Goal: Check status: Check status

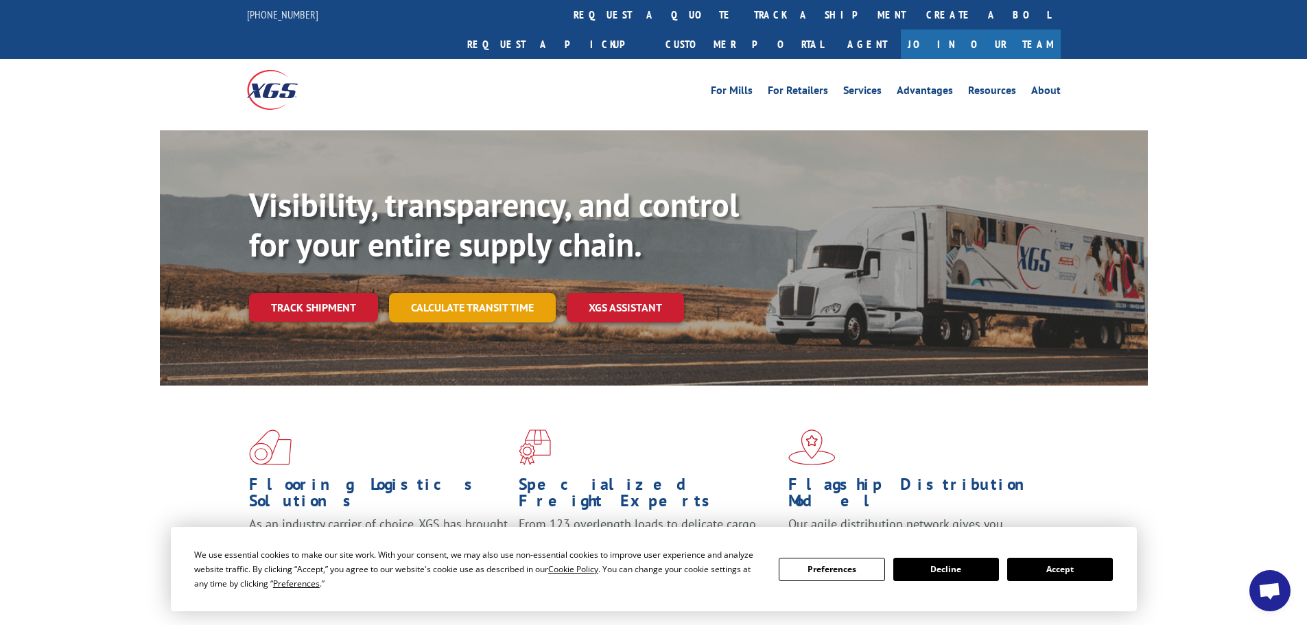
click at [462, 293] on link "Calculate transit time" at bounding box center [472, 307] width 167 height 29
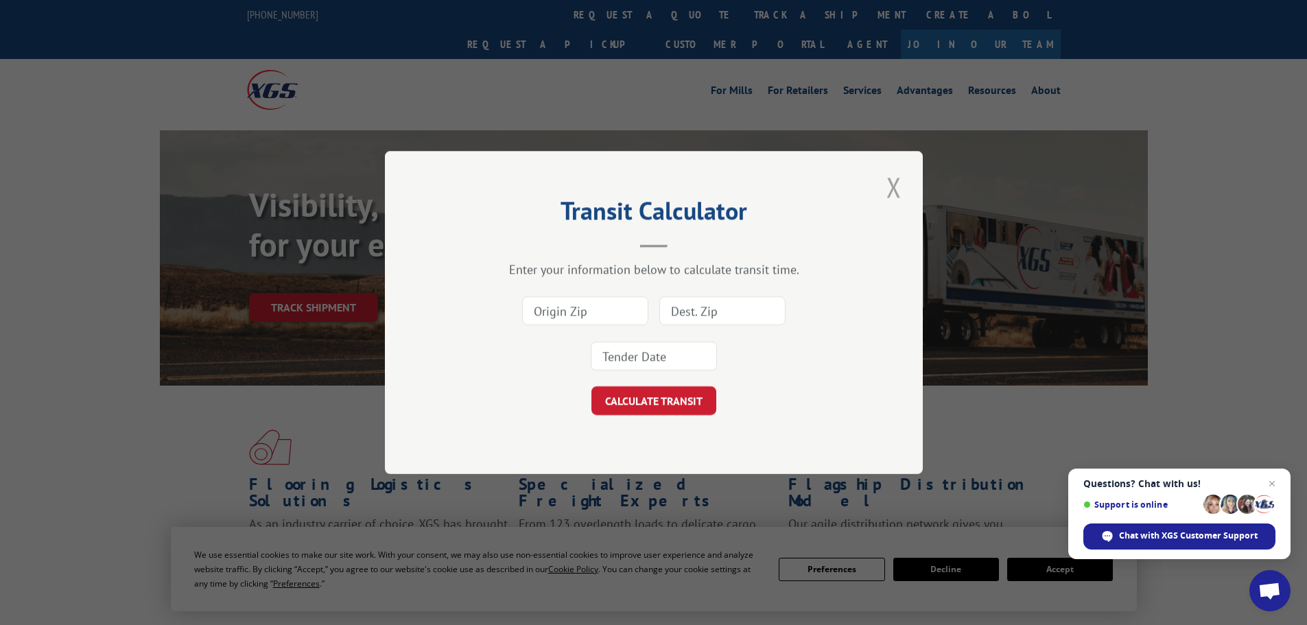
click at [895, 185] on button "Close modal" at bounding box center [893, 187] width 23 height 38
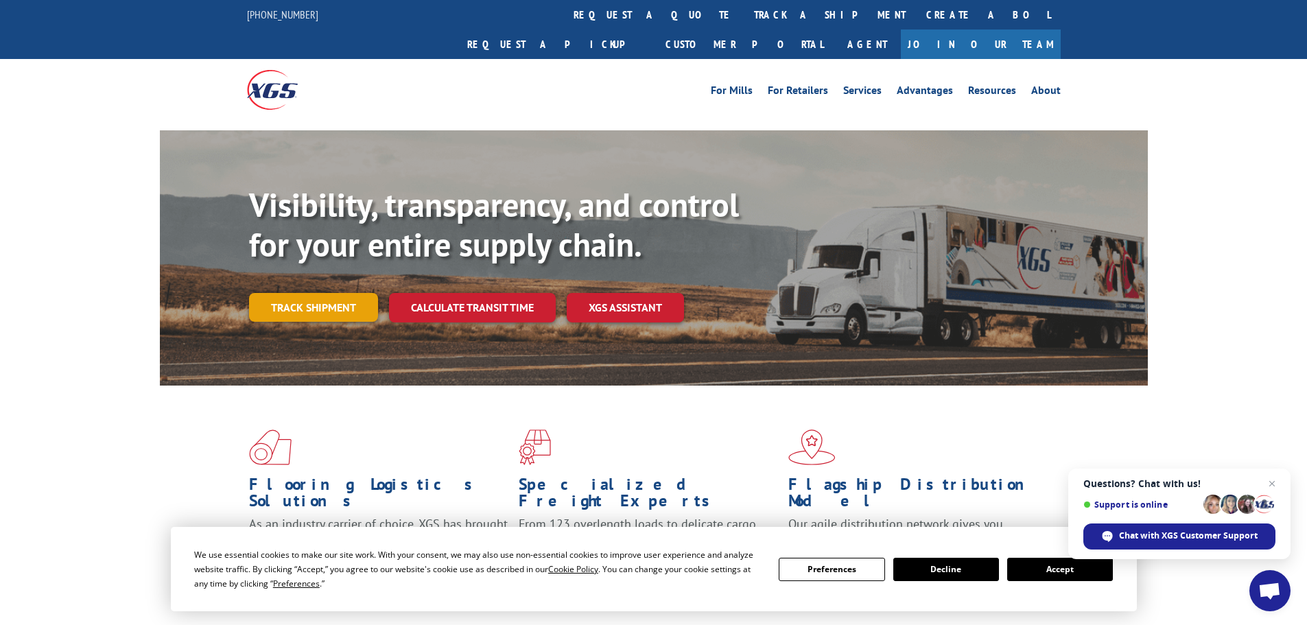
click at [301, 293] on link "Track shipment" at bounding box center [313, 307] width 129 height 29
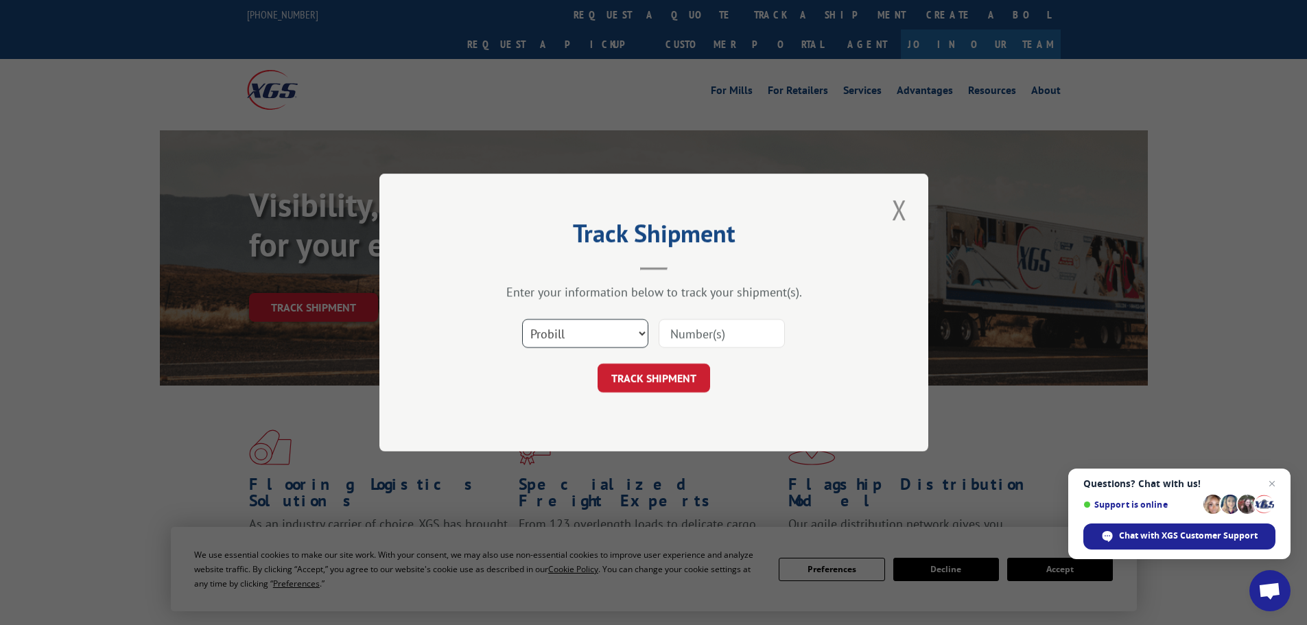
click at [559, 329] on select "Select category... Probill BOL PO" at bounding box center [585, 333] width 126 height 29
select select "bol"
click at [522, 319] on select "Select category... Probill BOL PO" at bounding box center [585, 333] width 126 height 29
click at [659, 322] on input at bounding box center [722, 333] width 126 height 29
paste input "0078073126"
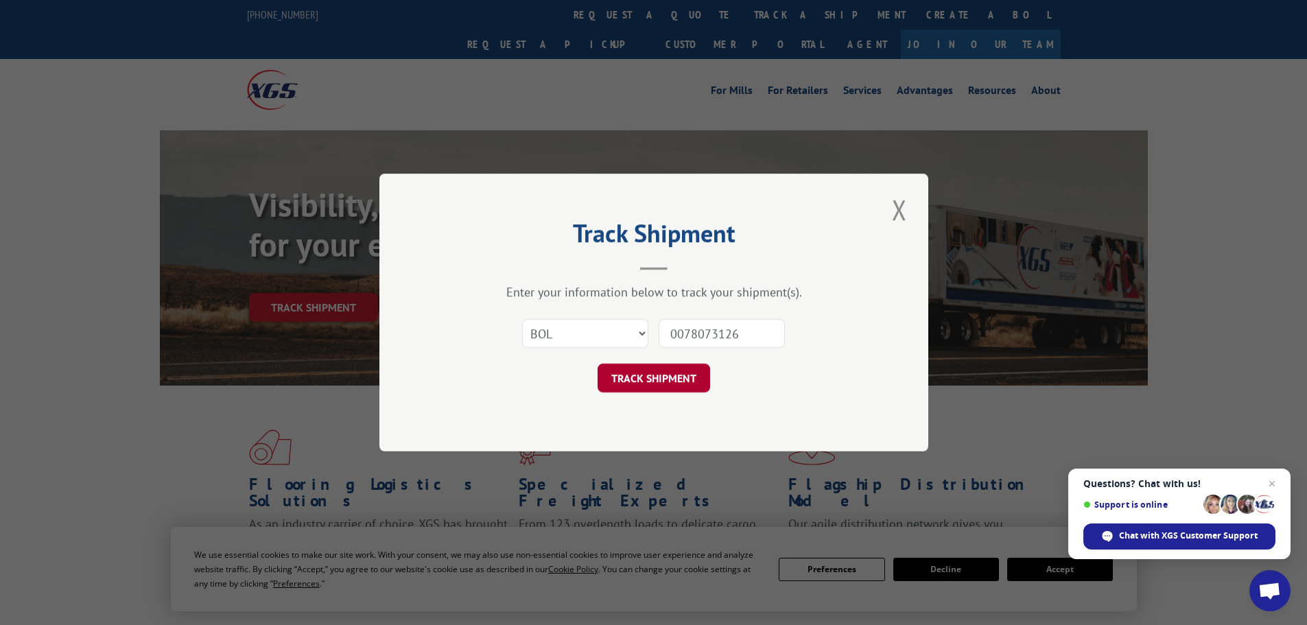
type input "0078073126"
click at [654, 375] on button "TRACK SHIPMENT" at bounding box center [654, 378] width 113 height 29
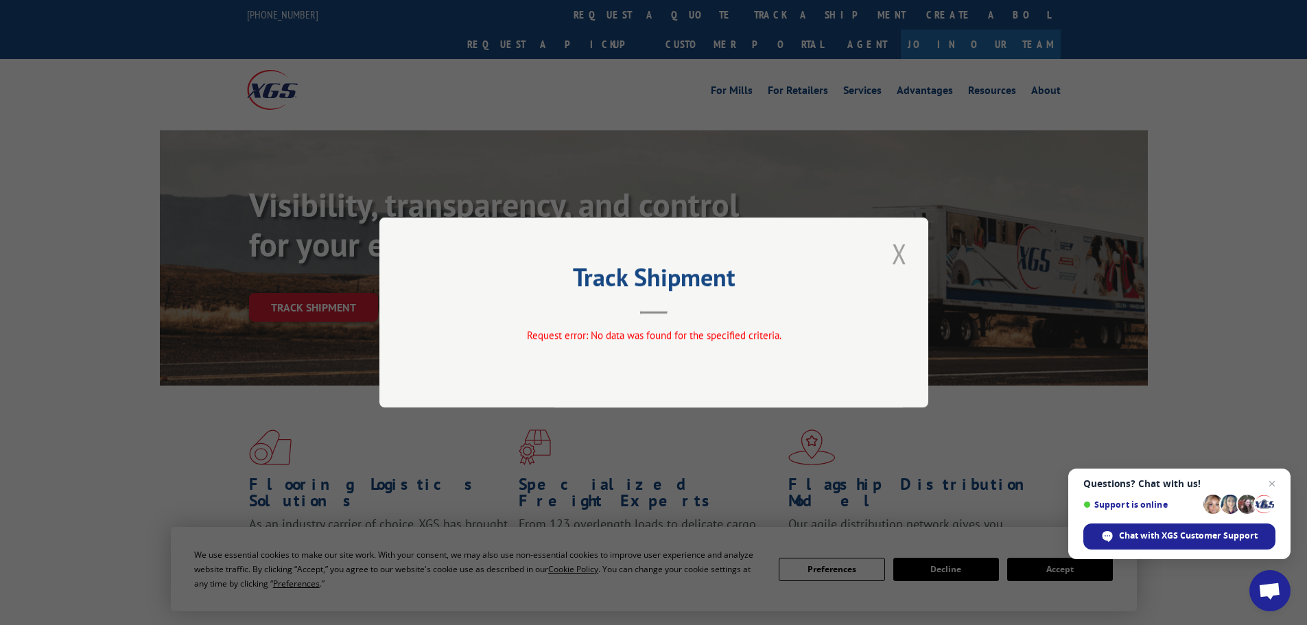
click at [901, 246] on button "Close modal" at bounding box center [899, 254] width 23 height 38
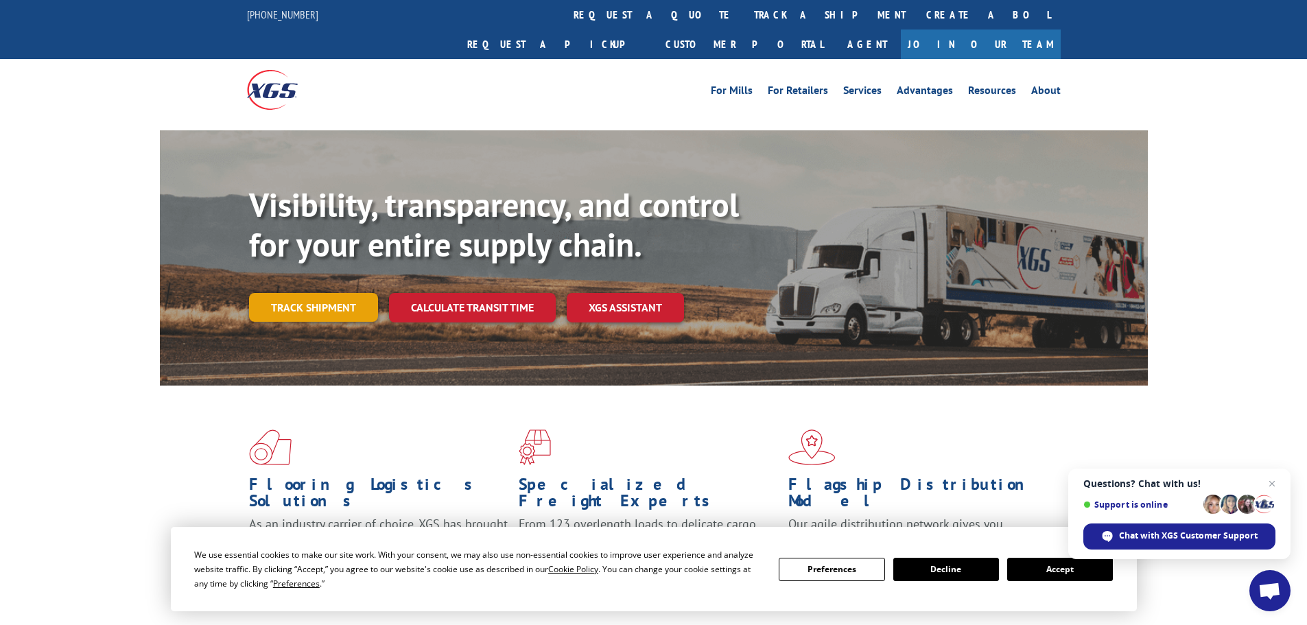
click at [335, 293] on link "Track shipment" at bounding box center [313, 307] width 129 height 29
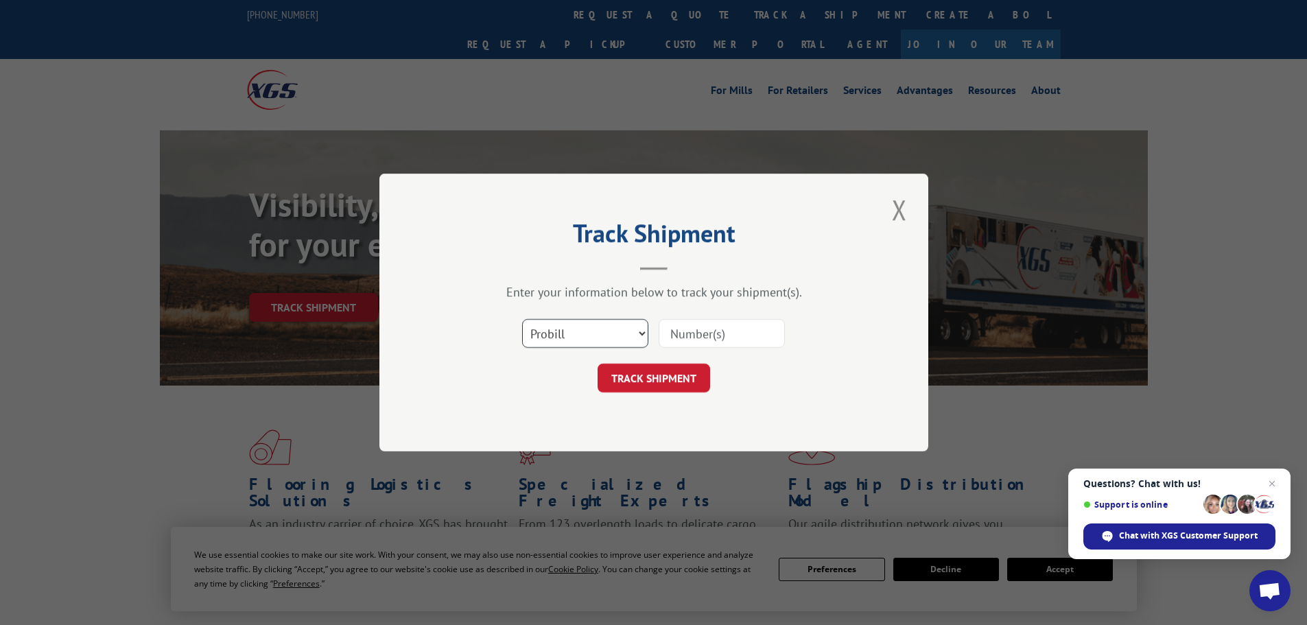
click at [599, 336] on select "Select category... Probill BOL PO" at bounding box center [585, 333] width 126 height 29
select select "po"
click at [522, 319] on select "Select category... Probill BOL PO" at bounding box center [585, 333] width 126 height 29
click at [674, 335] on input at bounding box center [722, 333] width 126 height 29
paste input "19513617"
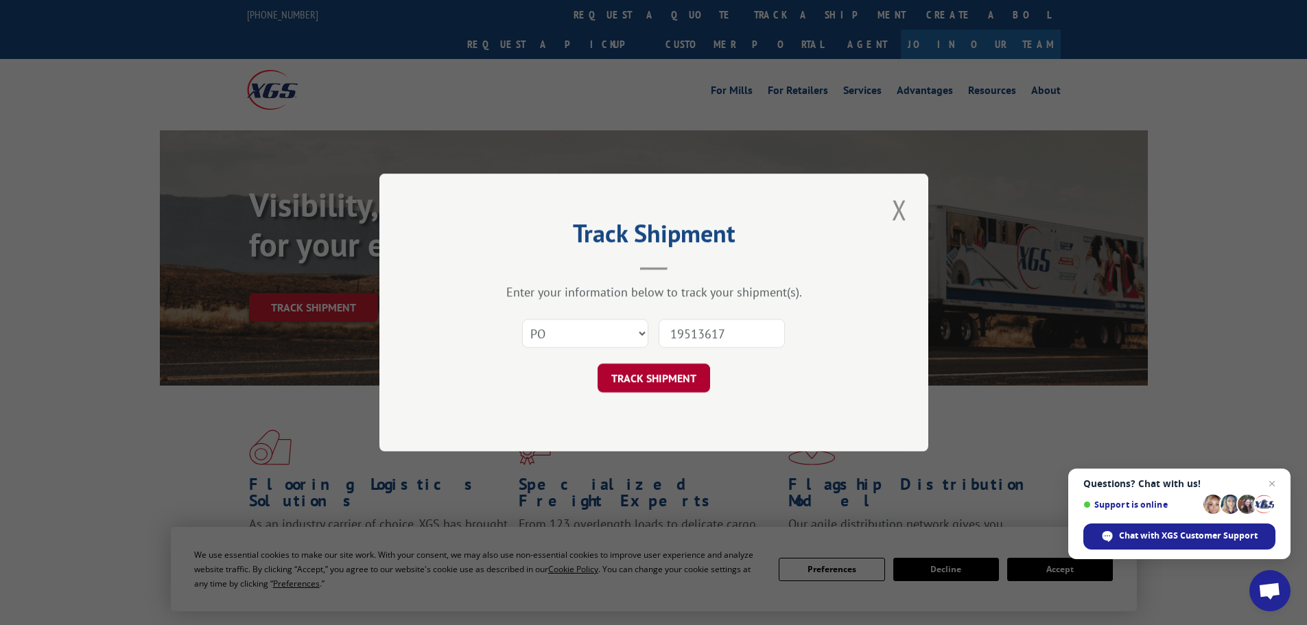
type input "19513617"
click at [641, 379] on button "TRACK SHIPMENT" at bounding box center [654, 378] width 113 height 29
